Goal: Task Accomplishment & Management: Use online tool/utility

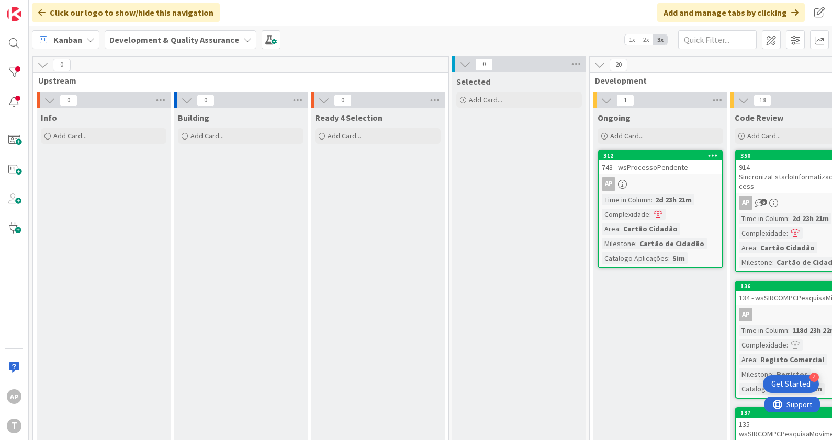
click at [638, 166] on div "743 - wsProcessoPendente" at bounding box center [659, 168] width 123 height 14
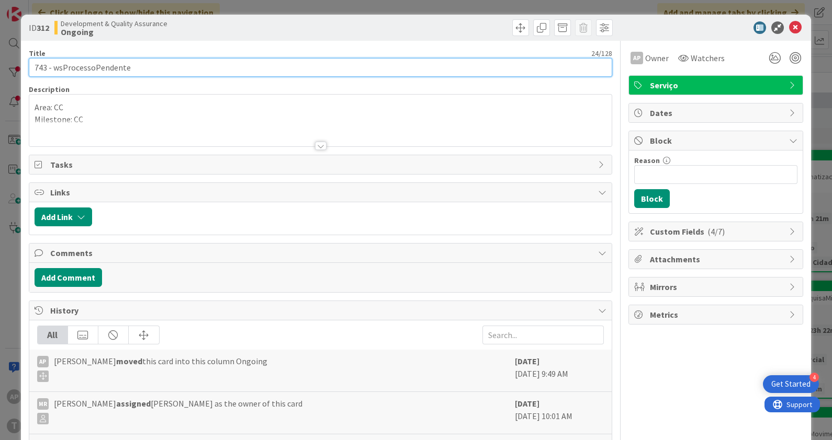
drag, startPoint x: 133, startPoint y: 63, endPoint x: 17, endPoint y: 57, distance: 115.7
click at [17, 57] on div "ID 312 Development & Quality Assurance Ongoing Title 24 / 128 743 - wsProcessoP…" at bounding box center [416, 220] width 832 height 440
click at [133, 65] on input "743 - wsProcessoPendente" at bounding box center [321, 67] width 584 height 19
drag, startPoint x: 172, startPoint y: 70, endPoint x: -3, endPoint y: 70, distance: 174.2
click at [0, 70] on html "4 Get Started AP T Click our logo to show/hide this navigation Add and manage t…" at bounding box center [416, 220] width 832 height 440
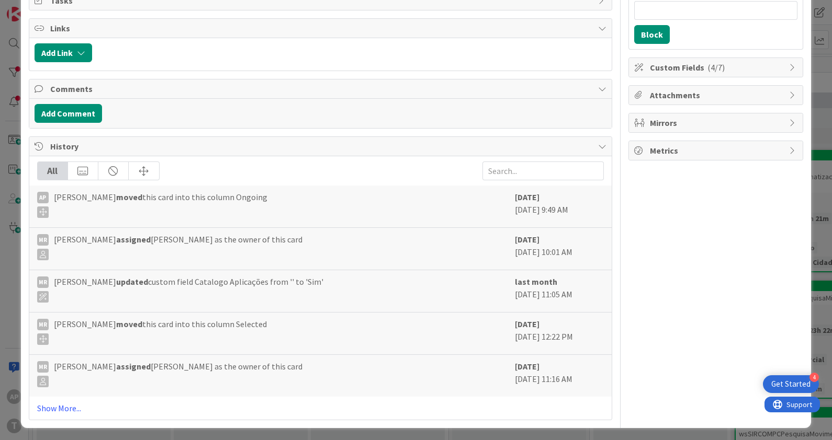
scroll to position [33, 0]
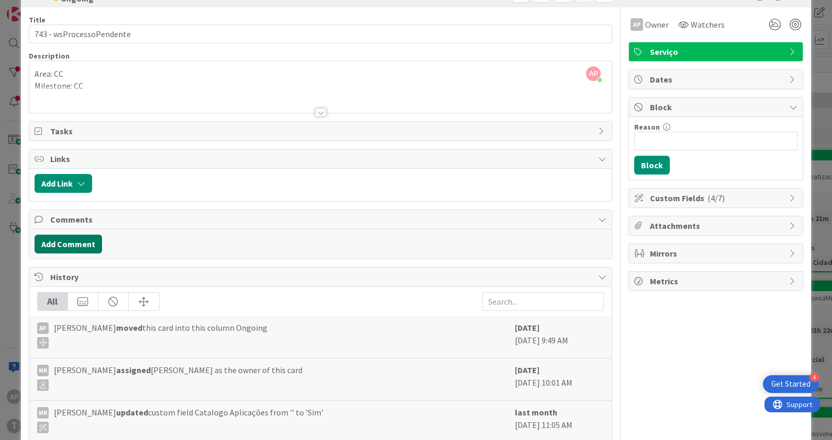
click at [82, 241] on button "Add Comment" at bounding box center [68, 244] width 67 height 19
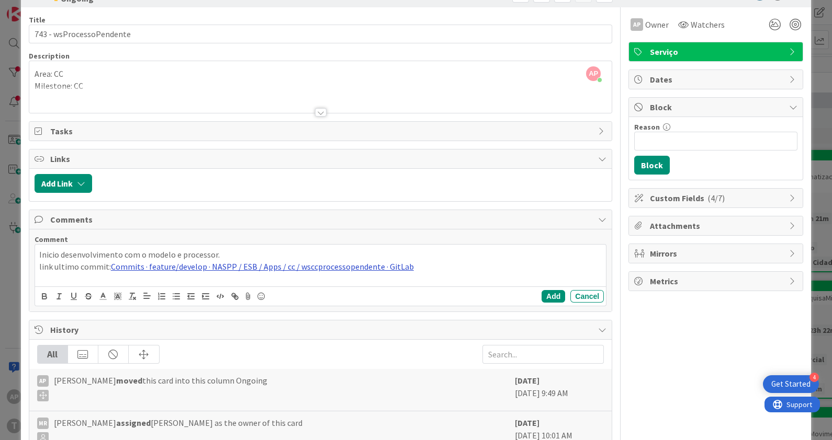
drag, startPoint x: 105, startPoint y: 264, endPoint x: 146, endPoint y: 267, distance: 42.0
click at [105, 263] on p "link ultimo commit: Commits · feature/develop · NASPP / ESB / Apps / cc / wsccp…" at bounding box center [320, 267] width 563 height 12
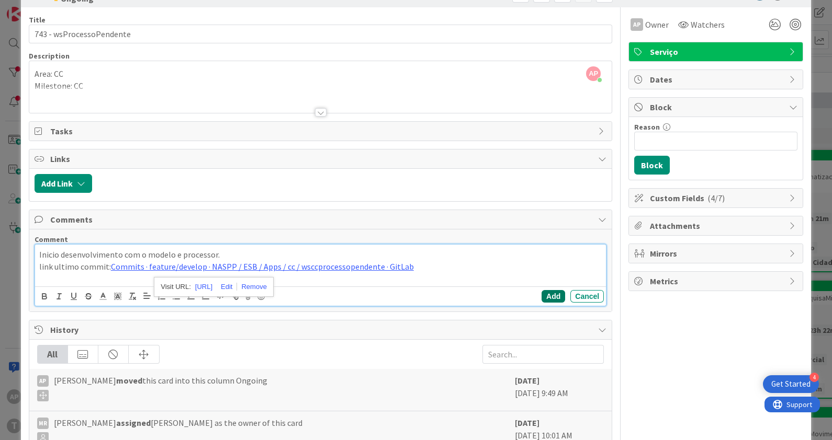
click at [542, 290] on button "Add" at bounding box center [553, 296] width 24 height 13
